Goal: Information Seeking & Learning: Find specific page/section

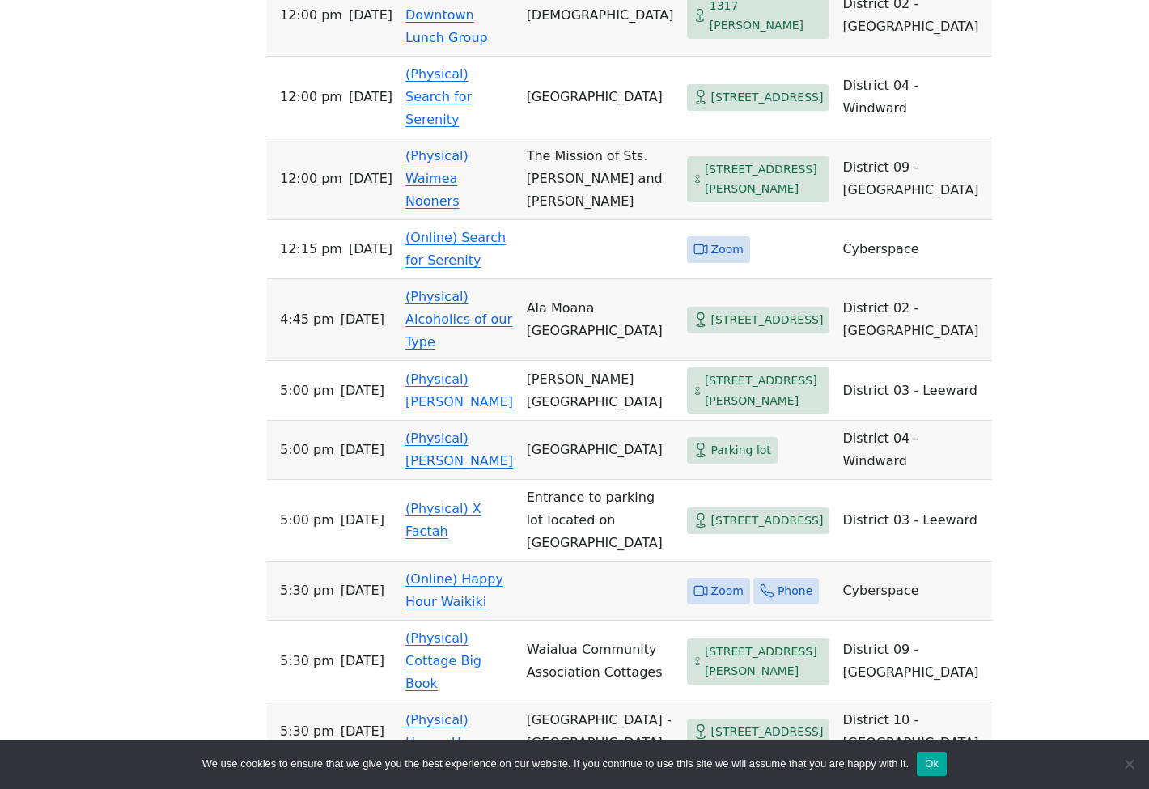
scroll to position [716, 0]
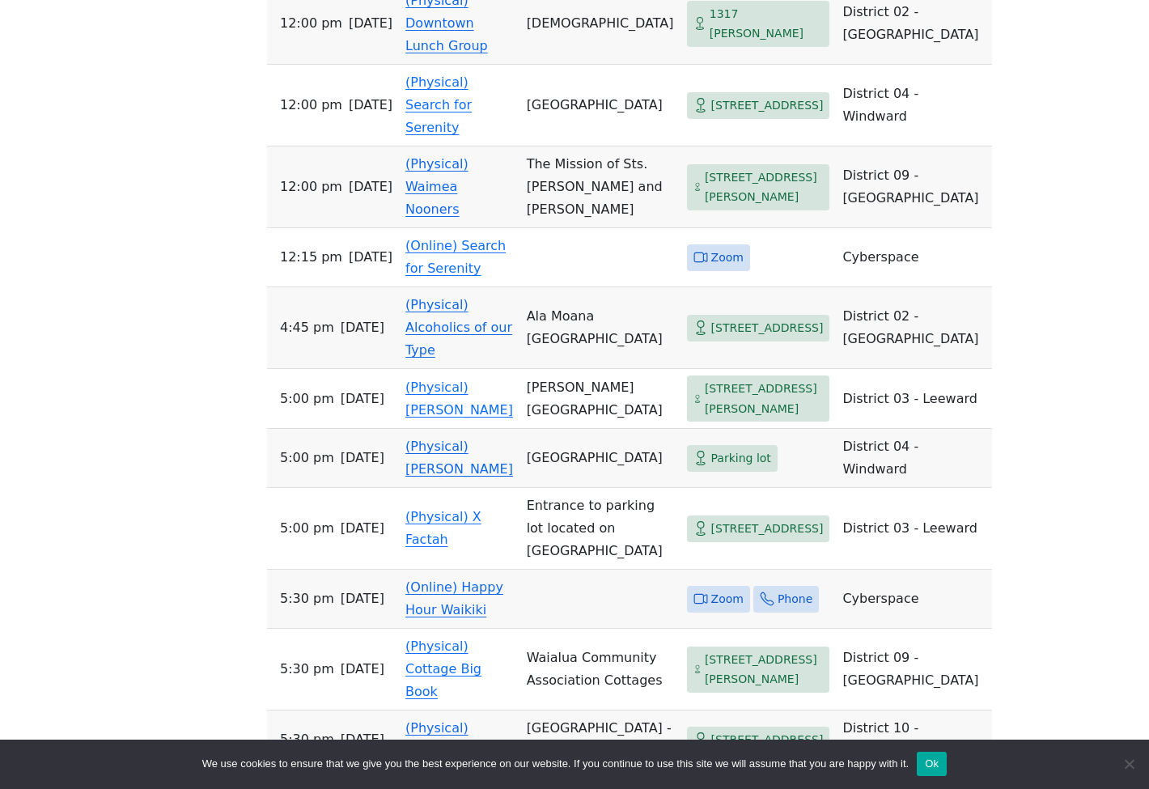
click at [478, 297] on link "(Physical) Alcoholics of our Type" at bounding box center [458, 327] width 107 height 61
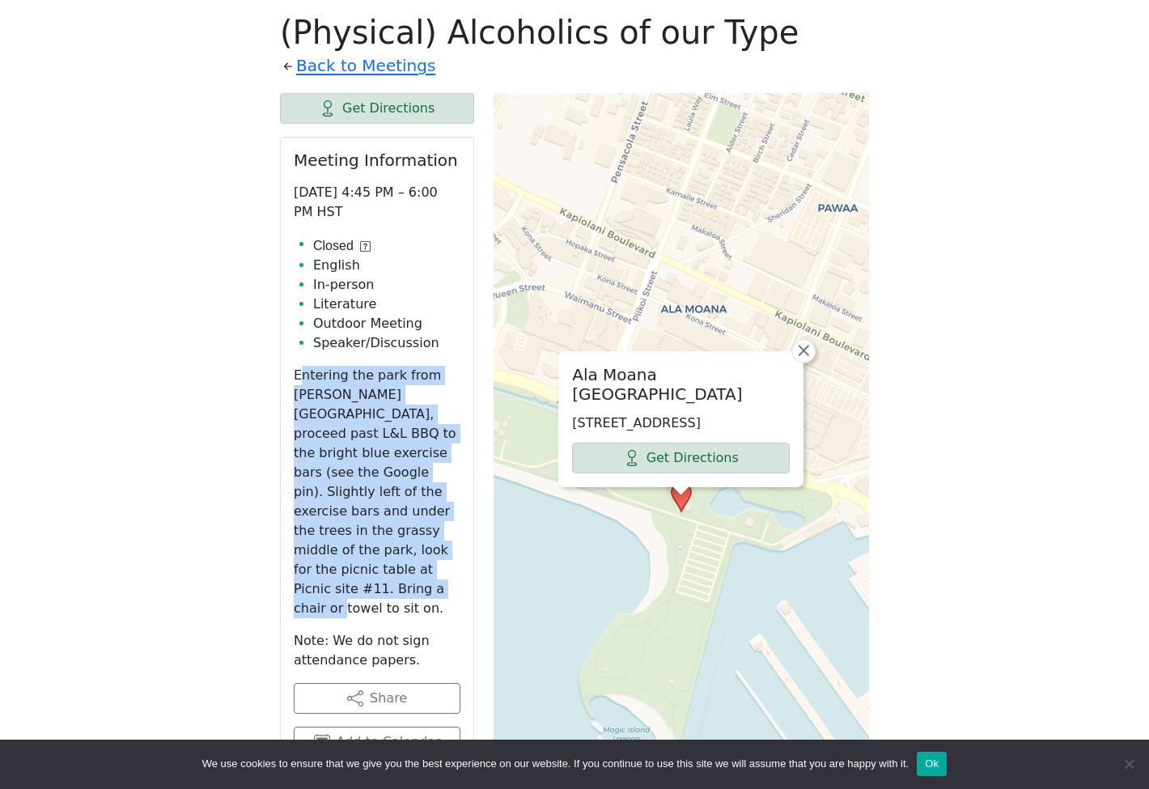
drag, startPoint x: 299, startPoint y: 379, endPoint x: 397, endPoint y: 570, distance: 215.0
click at [397, 570] on p "Entering the park from [PERSON_NAME][GEOGRAPHIC_DATA], proceed past L&L BBQ to …" at bounding box center [377, 492] width 167 height 253
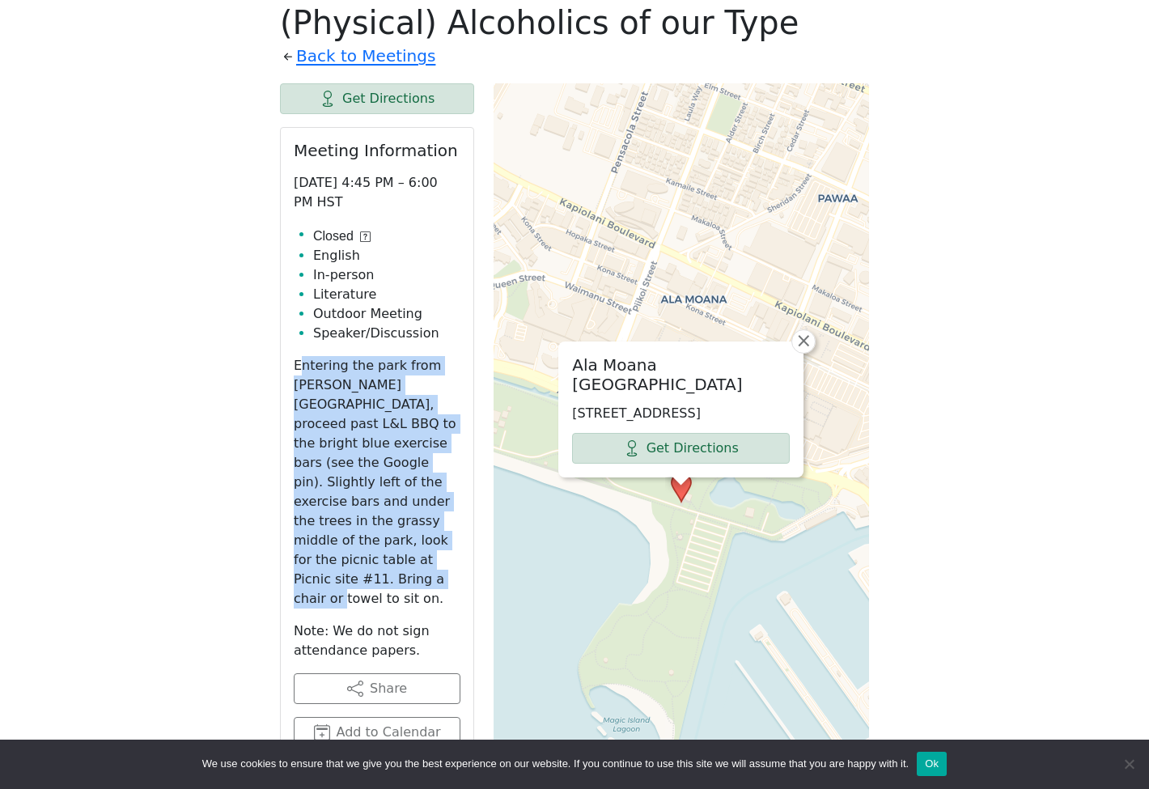
scroll to position [805, 0]
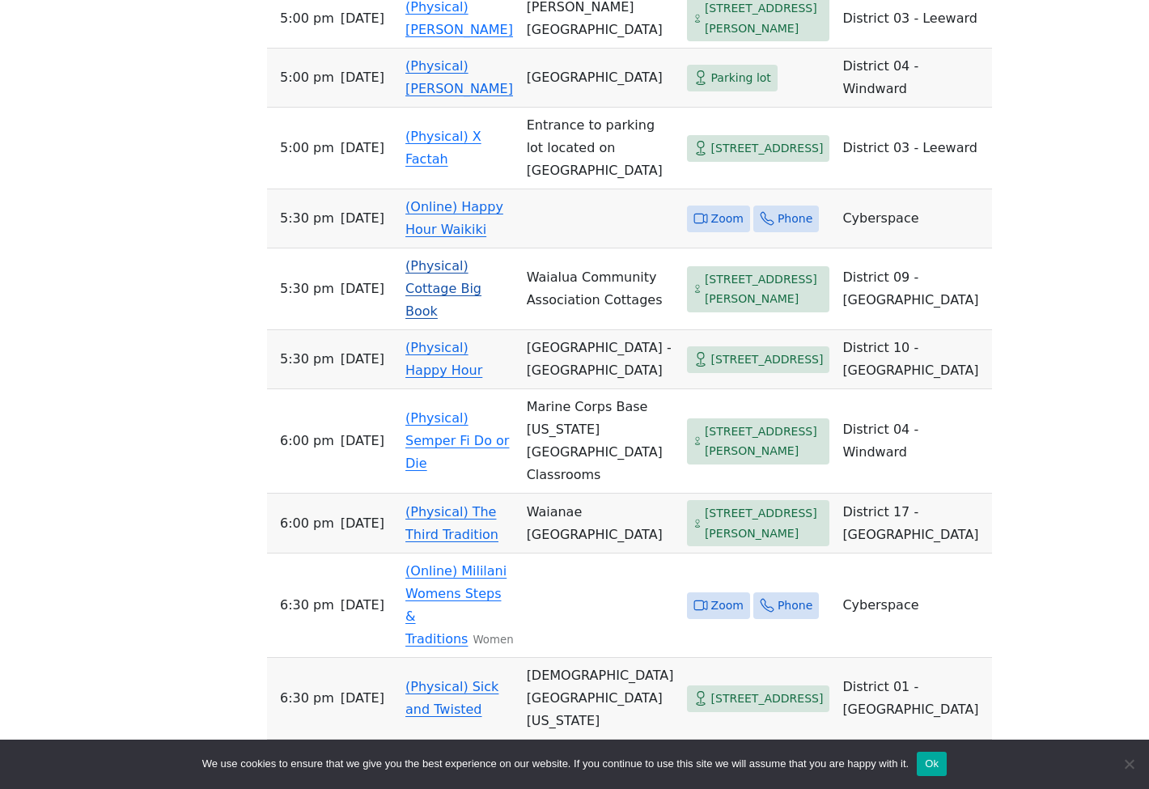
scroll to position [1114, 0]
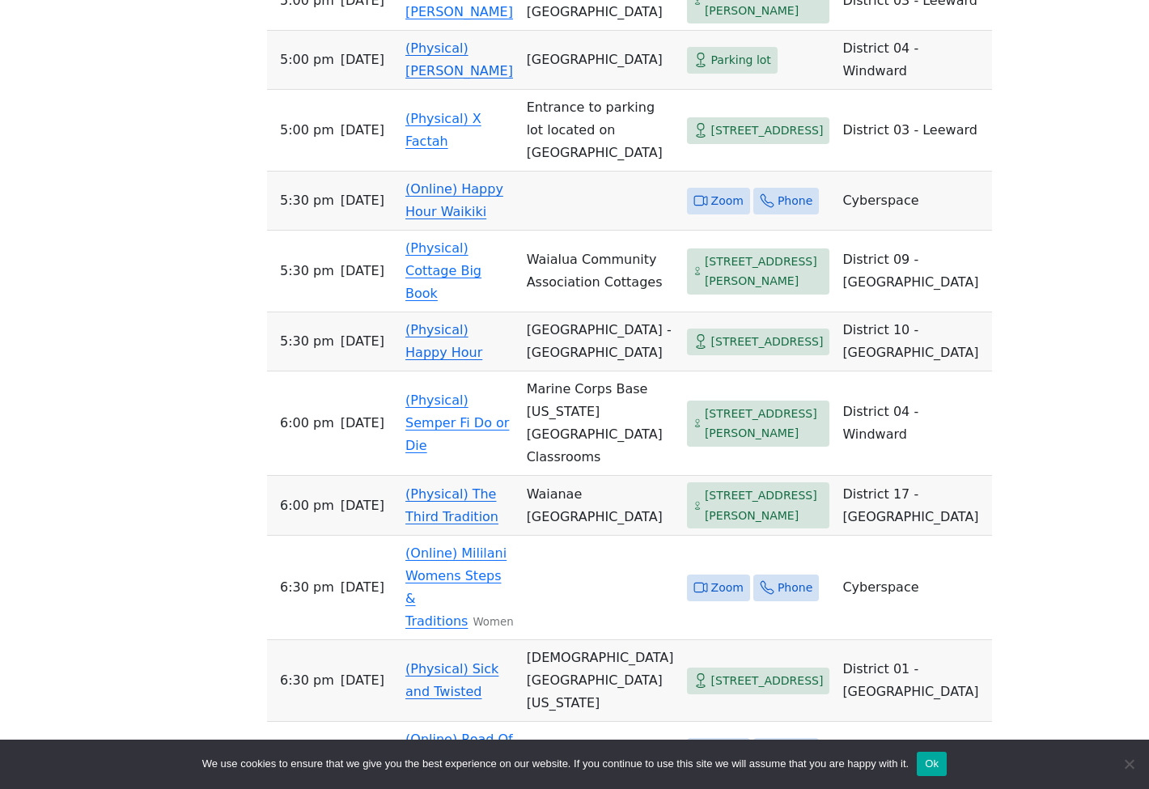
click at [462, 338] on link "(Physical) Happy Hour" at bounding box center [443, 341] width 77 height 38
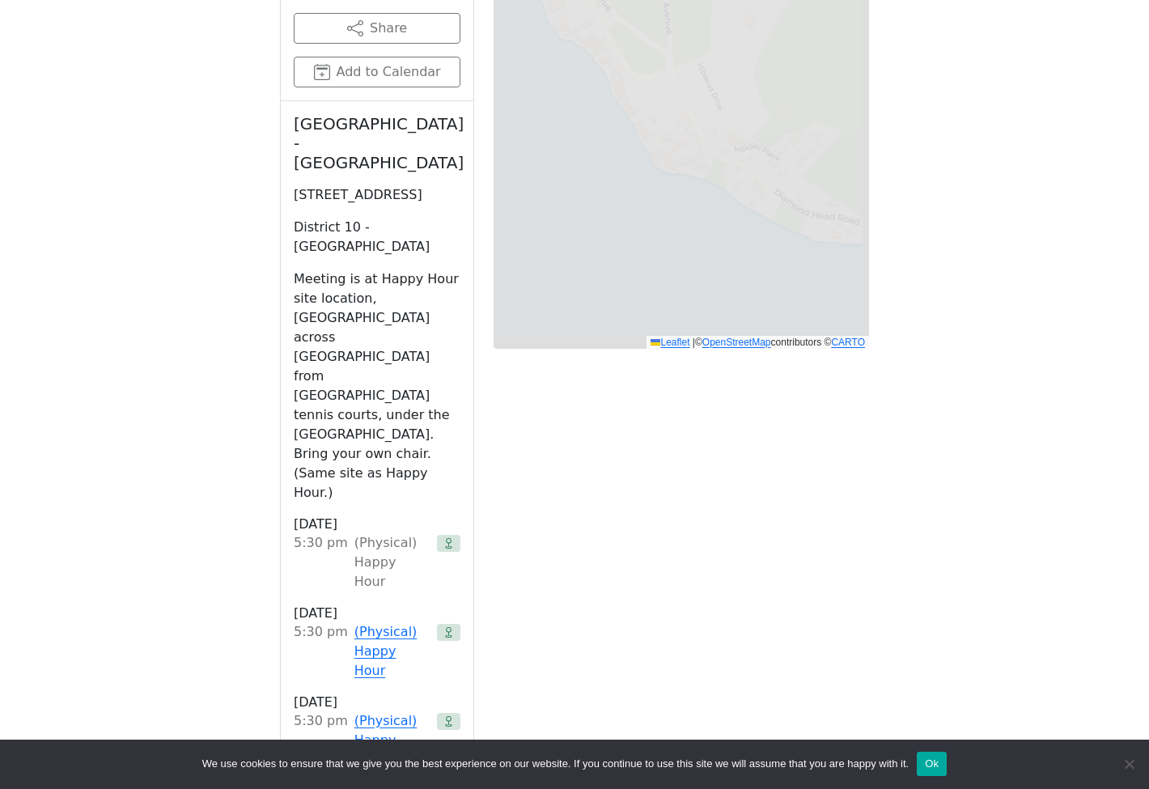
scroll to position [561, 0]
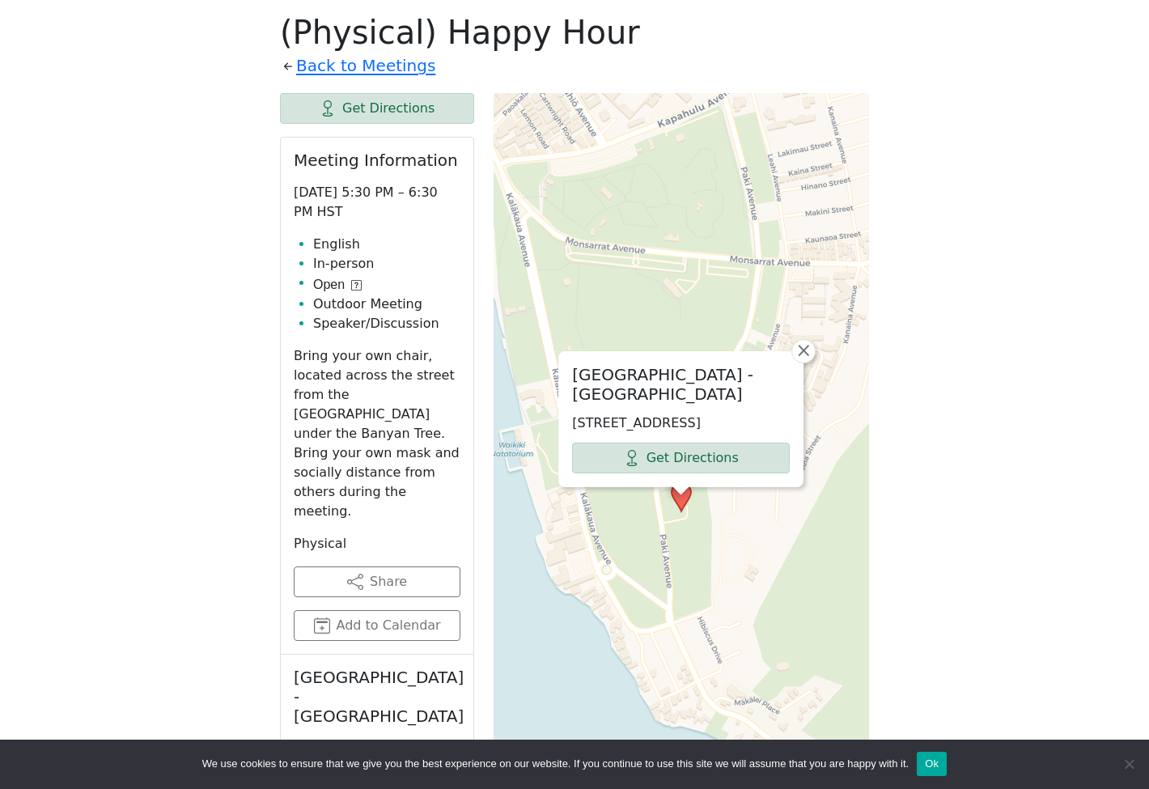
drag, startPoint x: 297, startPoint y: 360, endPoint x: 456, endPoint y: 492, distance: 206.3
click at [456, 492] on div "Meeting Information [DATE] 5:30 PM – 6:30 PM HST English In-person Open Outdoor…" at bounding box center [377, 396] width 193 height 517
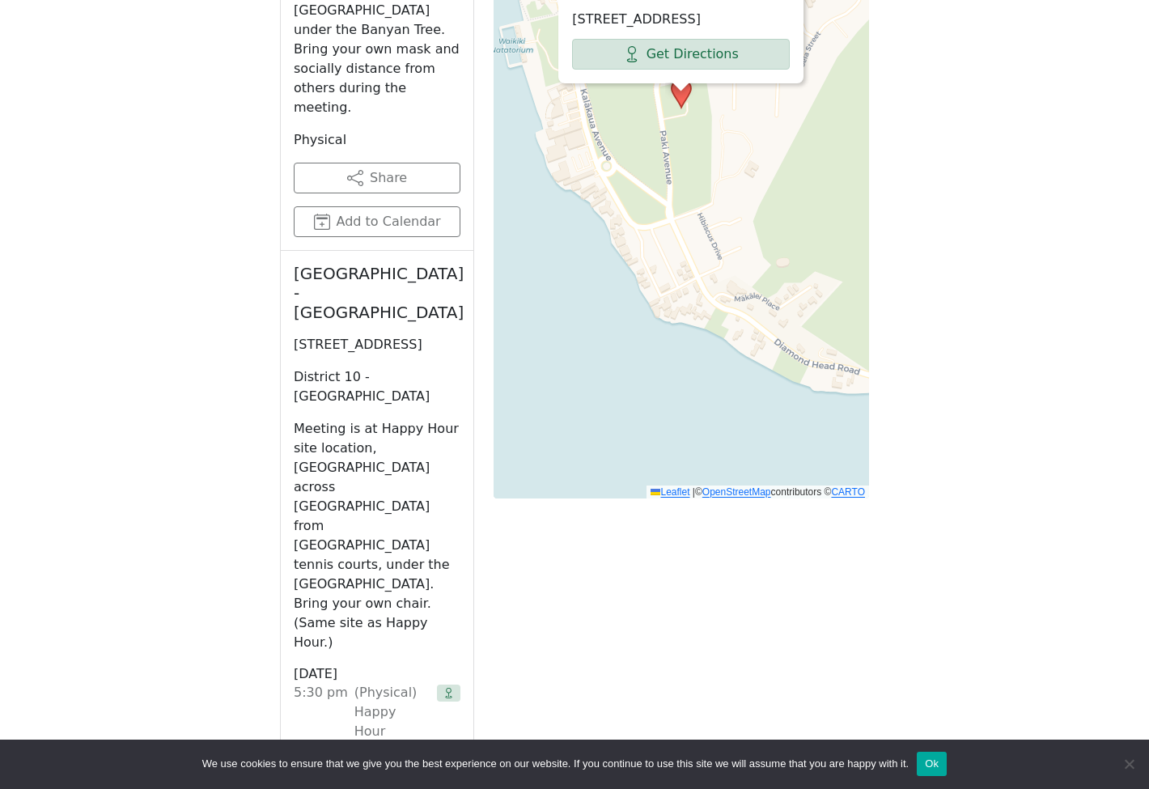
scroll to position [746, 0]
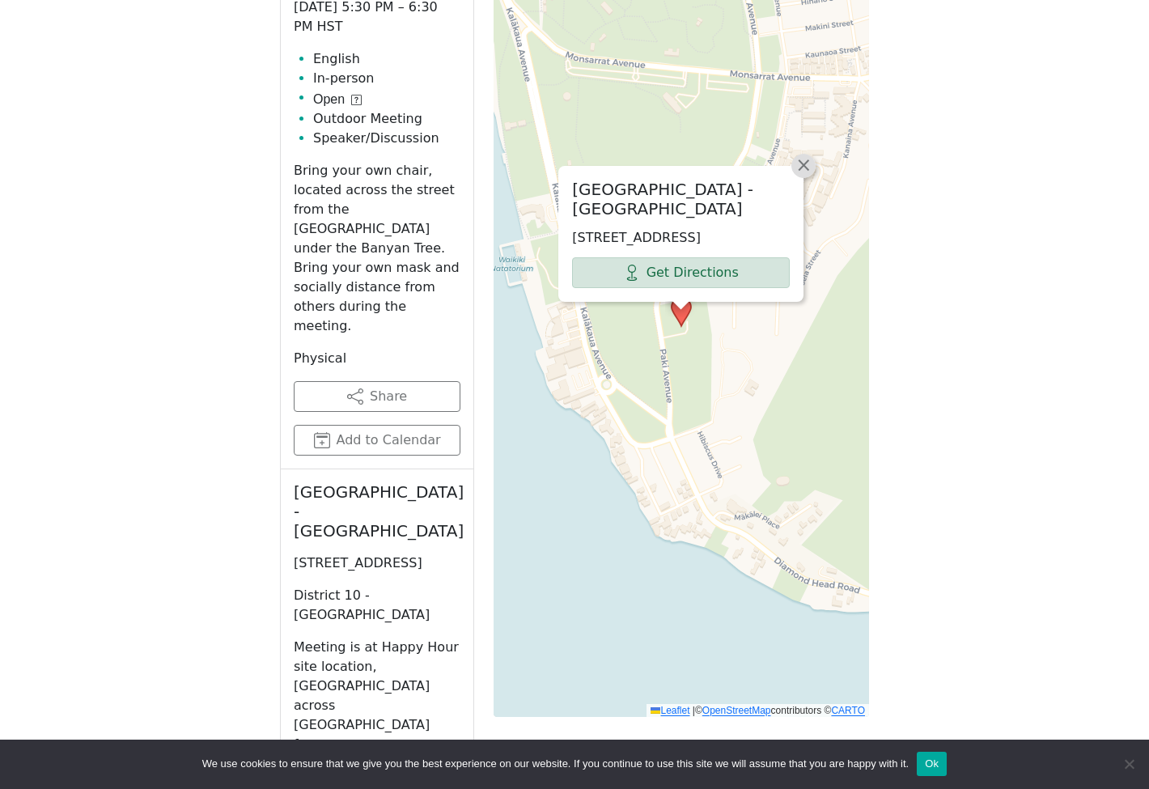
click at [811, 154] on link "×" at bounding box center [804, 166] width 24 height 24
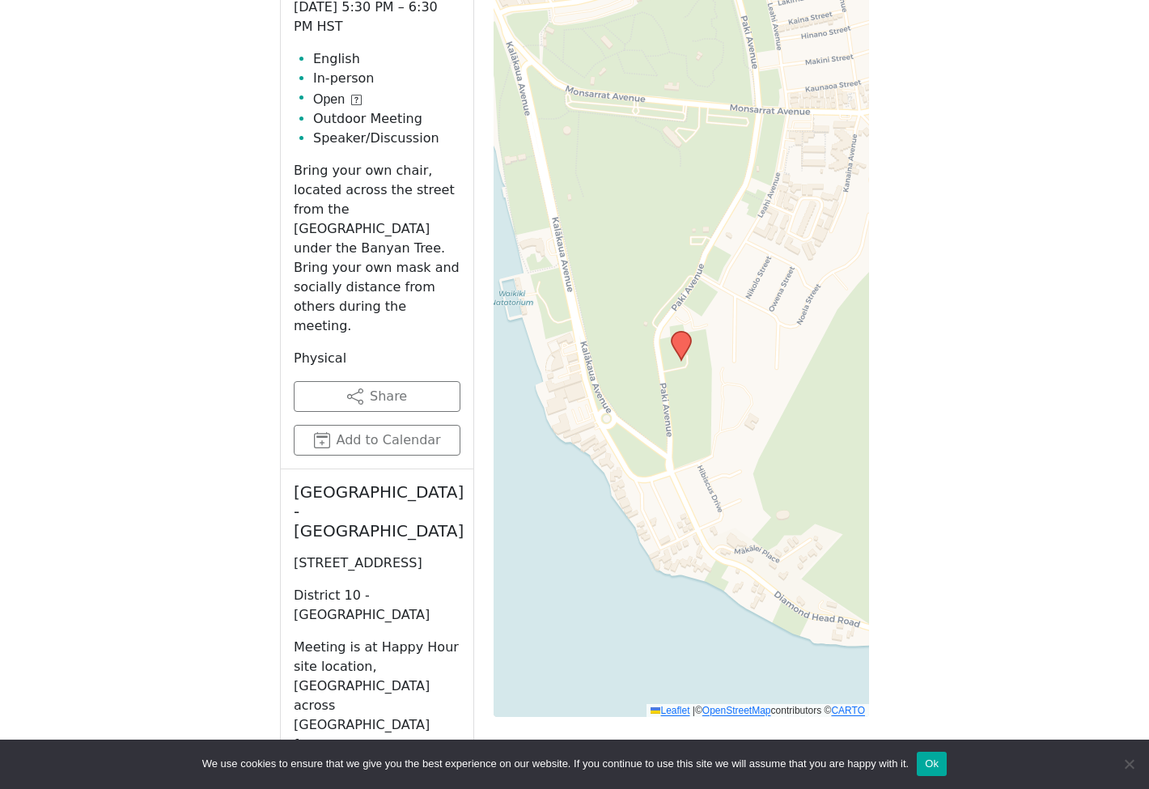
drag, startPoint x: 681, startPoint y: 344, endPoint x: 681, endPoint y: 371, distance: 26.7
click at [681, 371] on div "Leaflet | © OpenStreetMap contributors © CARTO" at bounding box center [682, 312] width 376 height 809
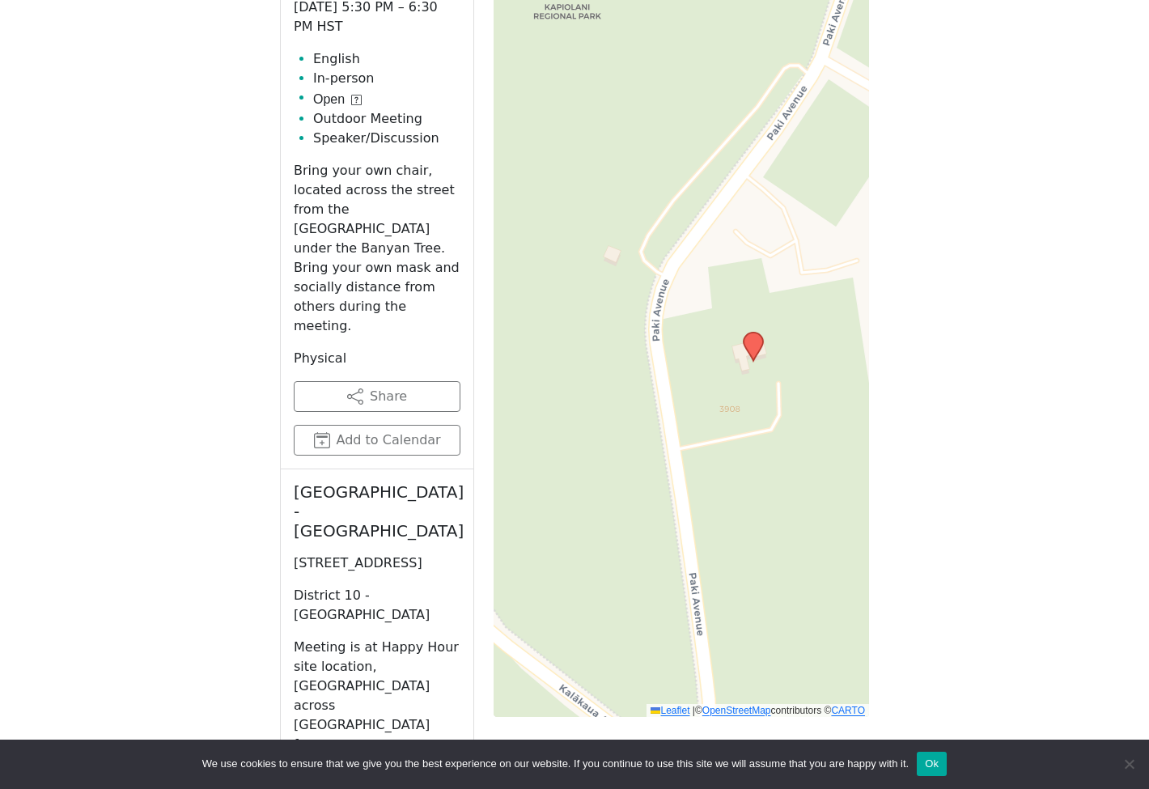
drag, startPoint x: 643, startPoint y: 350, endPoint x: 719, endPoint y: 437, distance: 115.3
click at [719, 437] on div "Leaflet | © OpenStreetMap contributors © CARTO" at bounding box center [682, 312] width 376 height 809
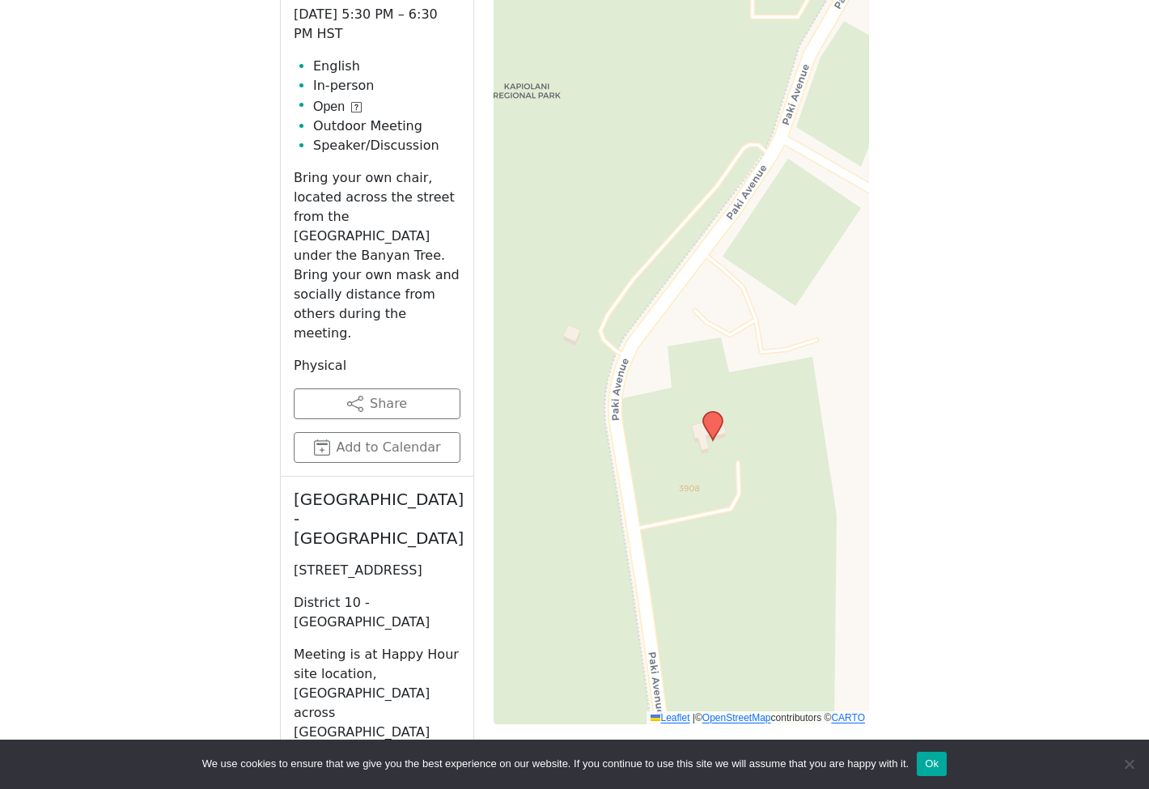
scroll to position [653, 0]
